Goal: Answer question/provide support: Share knowledge or assist other users

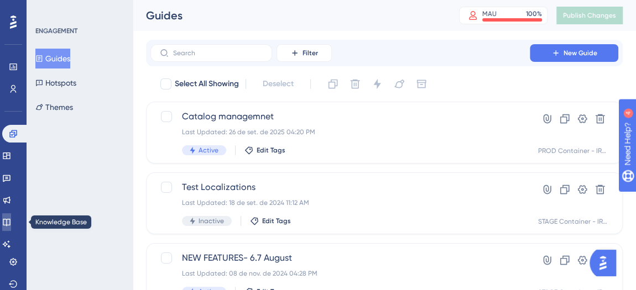
click at [11, 224] on link at bounding box center [6, 222] width 9 height 18
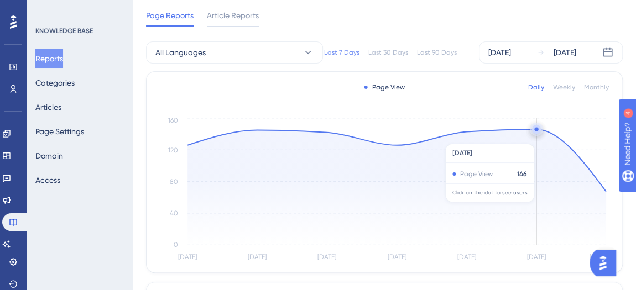
scroll to position [56, 0]
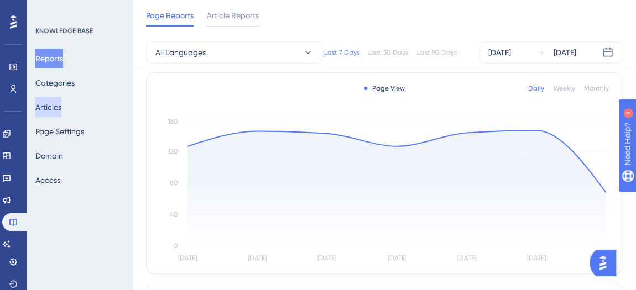
click at [50, 102] on button "Articles" at bounding box center [48, 107] width 26 height 20
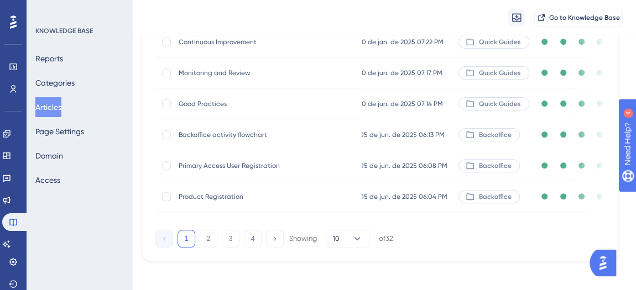
scroll to position [264, 4]
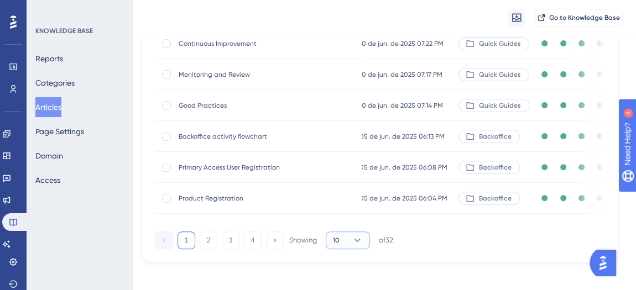
click at [365, 249] on button "10" at bounding box center [348, 241] width 44 height 18
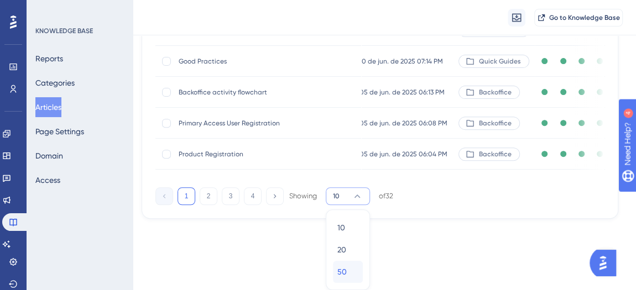
click at [338, 276] on span "50" at bounding box center [341, 271] width 9 height 13
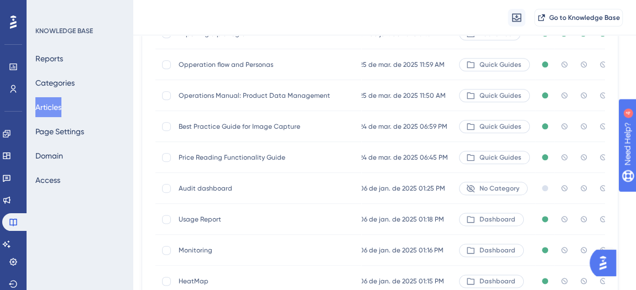
scroll to position [738, 4]
click at [485, 189] on span "No Category" at bounding box center [499, 189] width 40 height 9
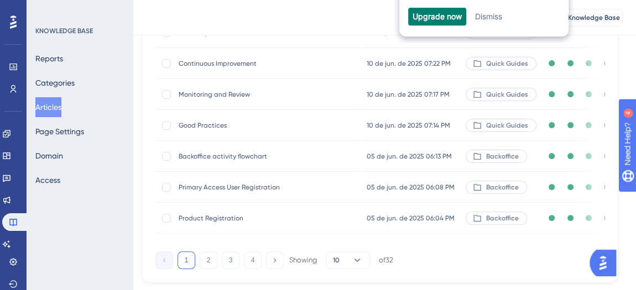
scroll to position [250, 4]
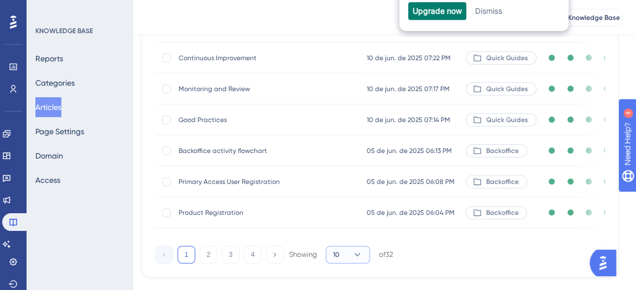
click at [359, 260] on icon at bounding box center [357, 254] width 11 height 11
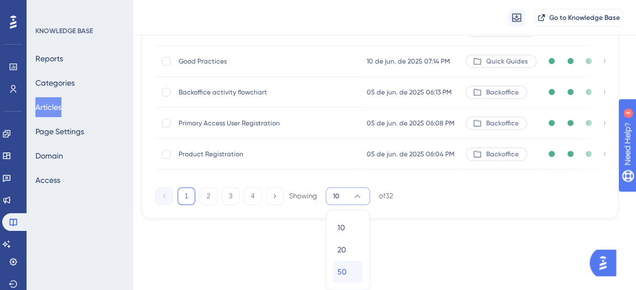
click at [352, 276] on div "50 50" at bounding box center [347, 272] width 21 height 22
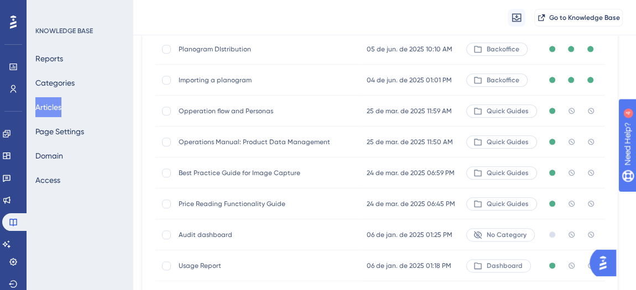
scroll to position [691, 4]
click at [252, 114] on span "Opperation flow and Personas" at bounding box center [267, 112] width 177 height 9
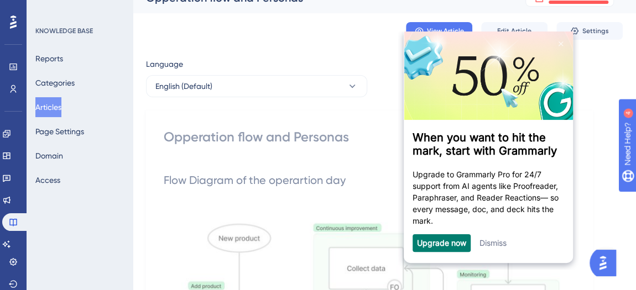
scroll to position [32, 2]
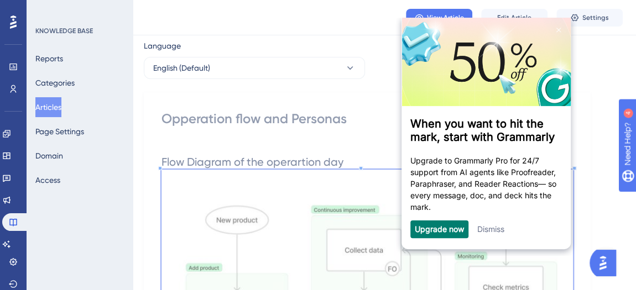
click at [491, 234] on link "Dismiss" at bounding box center [490, 228] width 27 height 9
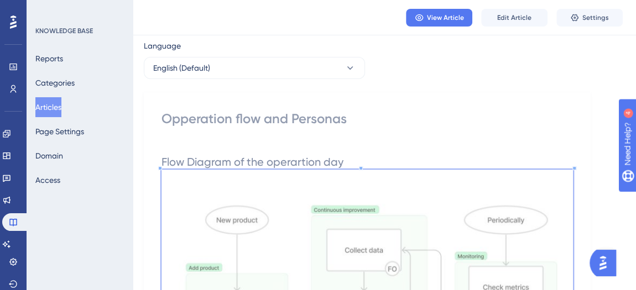
click at [299, 119] on div "Opperation flow and Personas" at bounding box center [366, 119] width 411 height 18
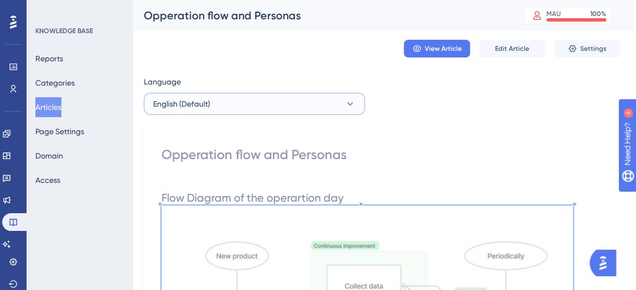
click at [359, 106] on button "English (Default)" at bounding box center [254, 104] width 221 height 22
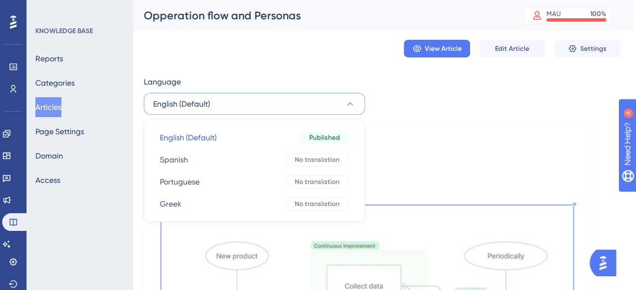
scroll to position [25, 2]
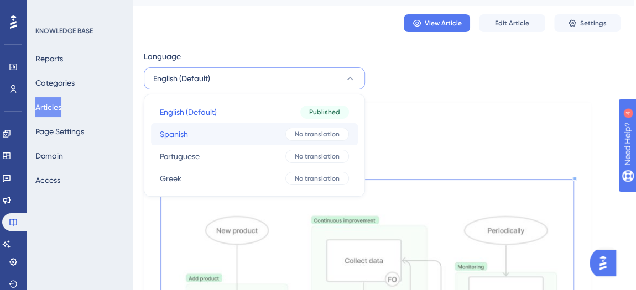
click at [242, 134] on button "Spanish Spanish No translation" at bounding box center [254, 134] width 207 height 22
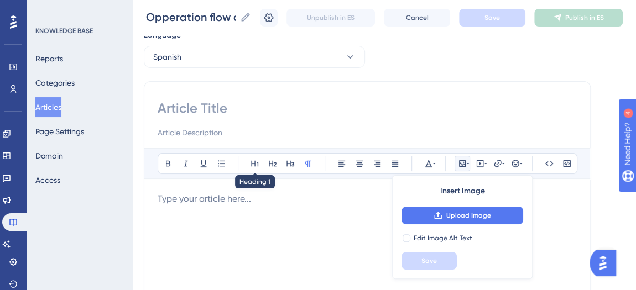
scroll to position [45, 2]
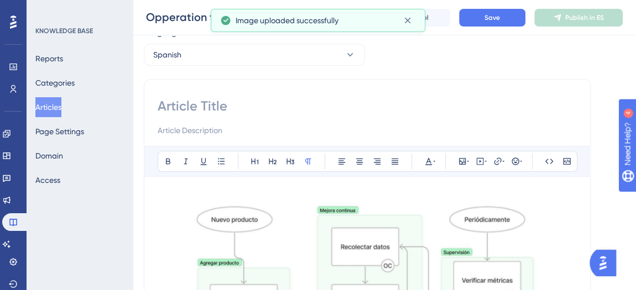
click at [245, 106] on input at bounding box center [367, 106] width 419 height 18
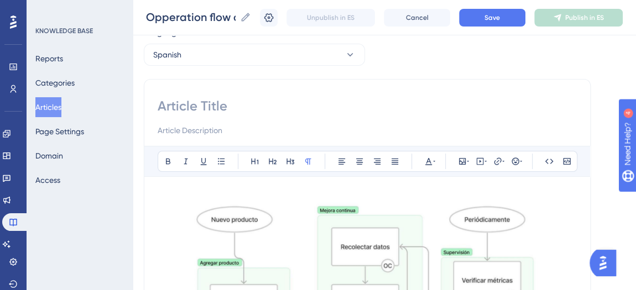
scroll to position [0, 2]
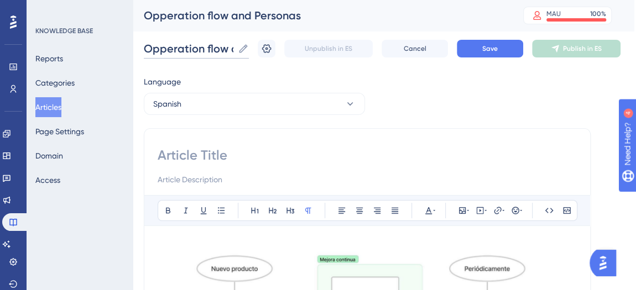
click at [206, 46] on input "Opperation flow and Personas" at bounding box center [189, 48] width 90 height 15
click at [233, 52] on input "Opperation flow and Personas" at bounding box center [189, 48] width 90 height 15
click at [210, 160] on input at bounding box center [367, 156] width 419 height 18
paste input "Flujo de operaciones y Personas"
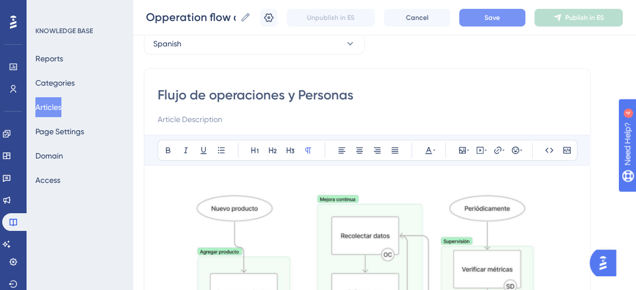
scroll to position [57, 2]
type input "Flujo de operaciones y Personas"
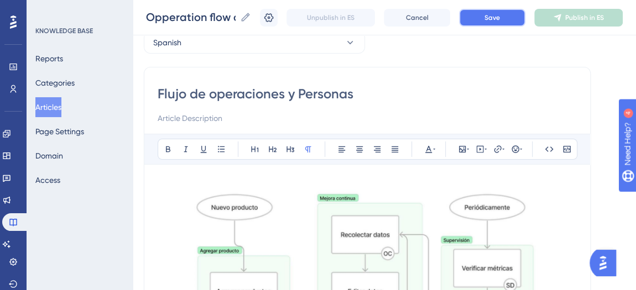
click at [515, 17] on button "Save" at bounding box center [492, 18] width 66 height 18
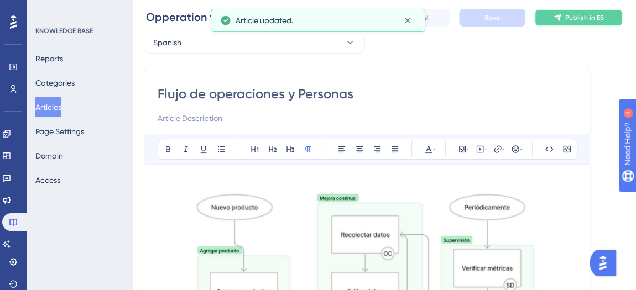
click at [582, 19] on span "Publish in ES" at bounding box center [584, 17] width 39 height 9
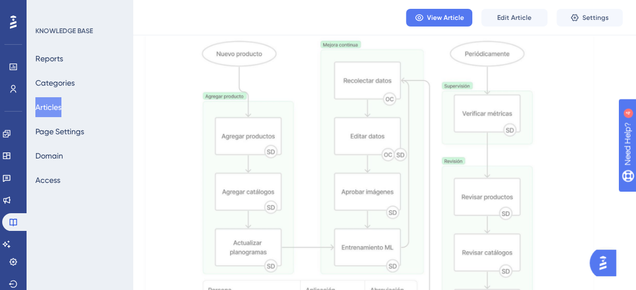
scroll to position [0, 0]
